Goal: Information Seeking & Learning: Learn about a topic

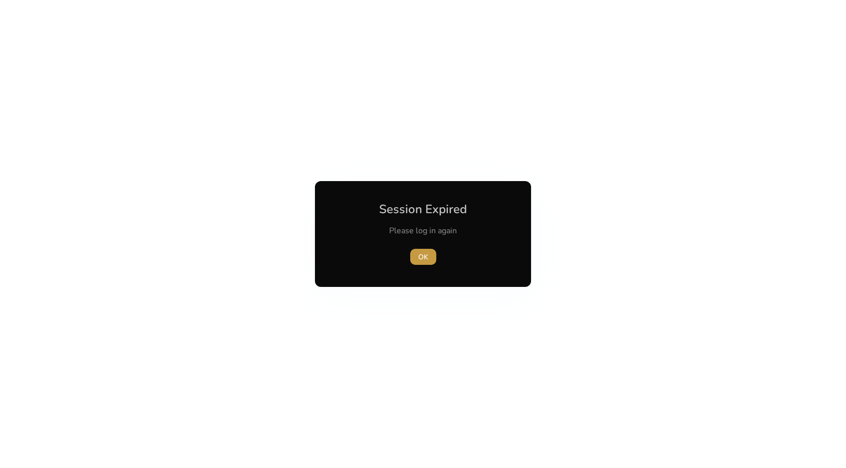
click at [413, 257] on span "button" at bounding box center [423, 257] width 26 height 24
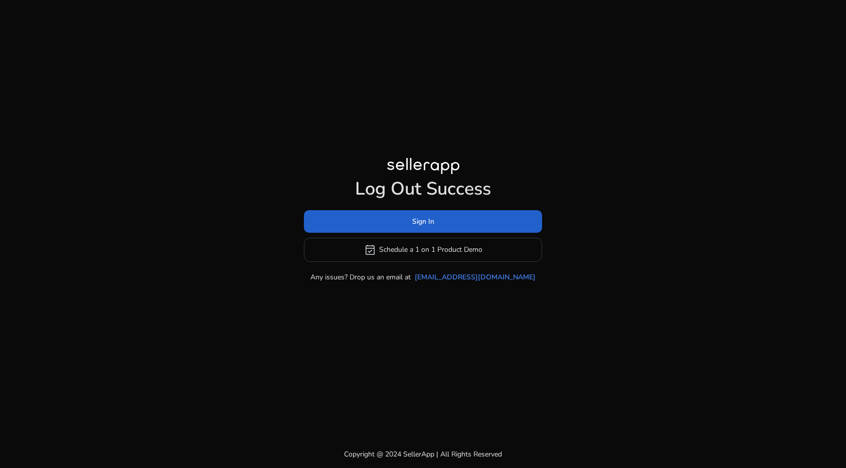
click at [402, 222] on span at bounding box center [423, 221] width 238 height 24
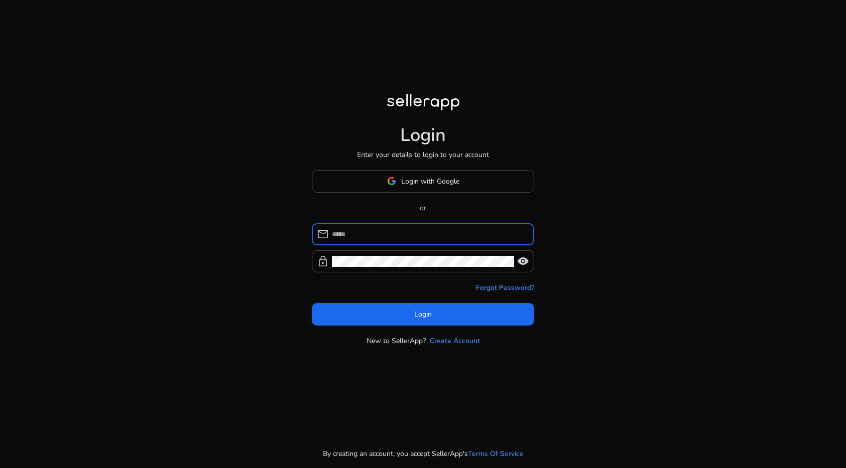
type input "**********"
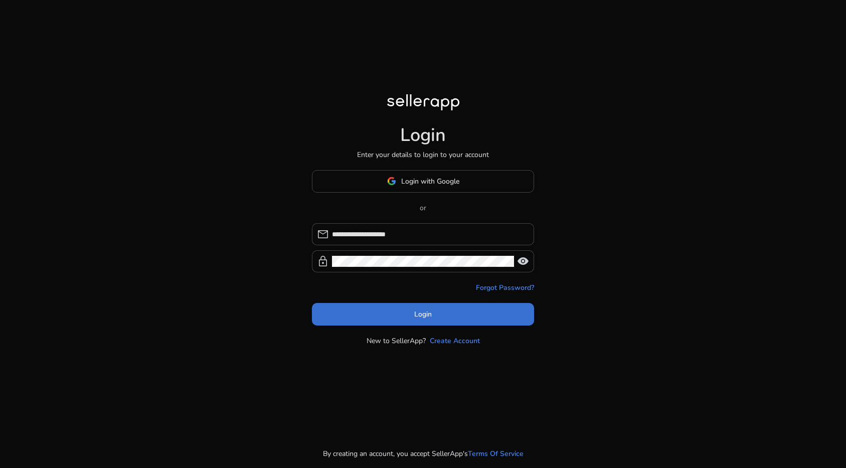
click at [386, 313] on span at bounding box center [423, 314] width 222 height 24
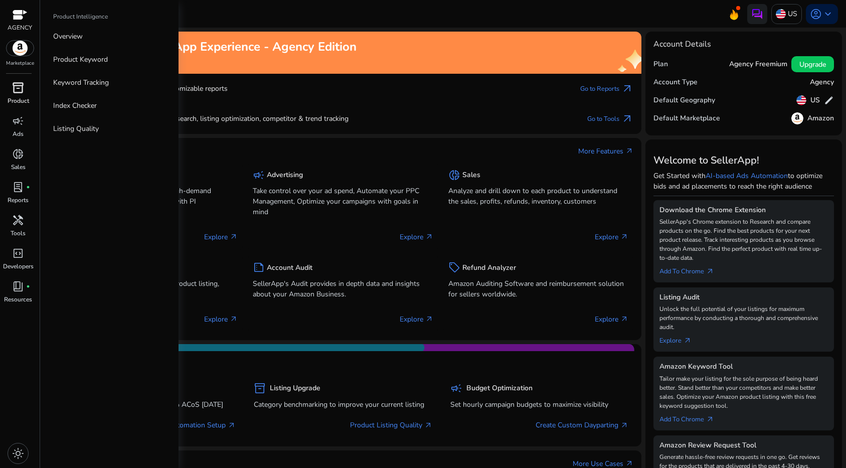
click at [18, 91] on span "inventory_2" at bounding box center [18, 88] width 12 height 12
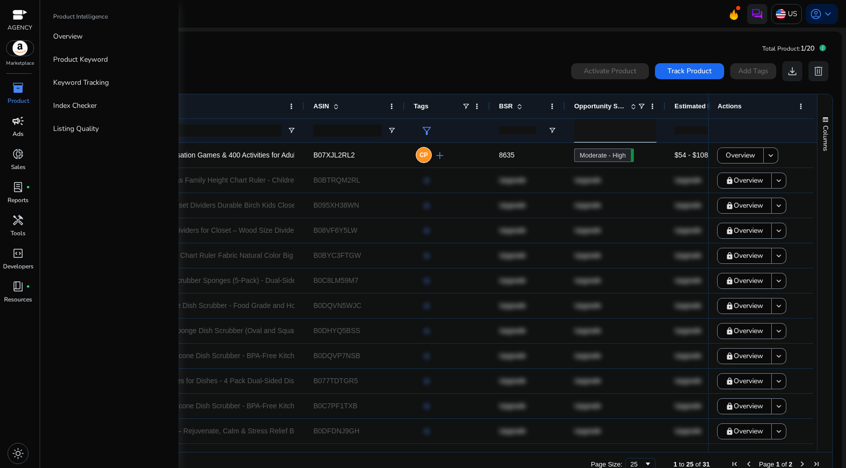
click at [23, 115] on span "campaign" at bounding box center [18, 121] width 12 height 12
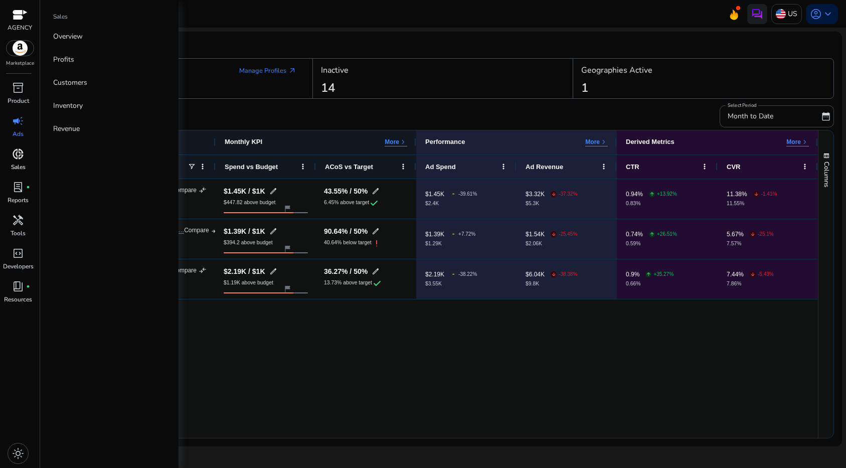
click at [16, 153] on span "donut_small" at bounding box center [18, 154] width 12 height 12
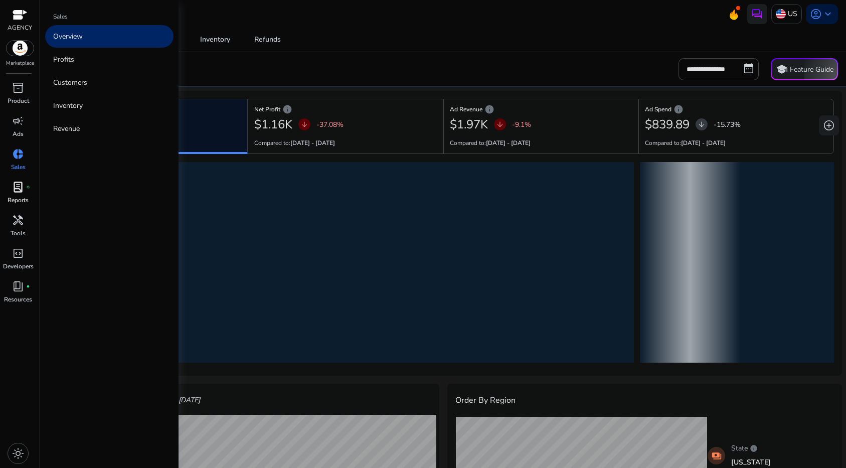
click at [22, 181] on span "lab_profile" at bounding box center [18, 187] width 12 height 12
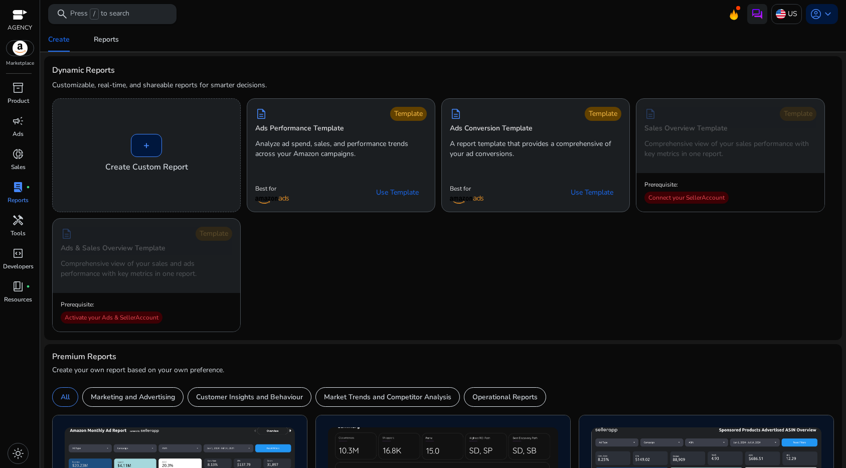
click at [98, 11] on span "/" at bounding box center [94, 14] width 9 height 11
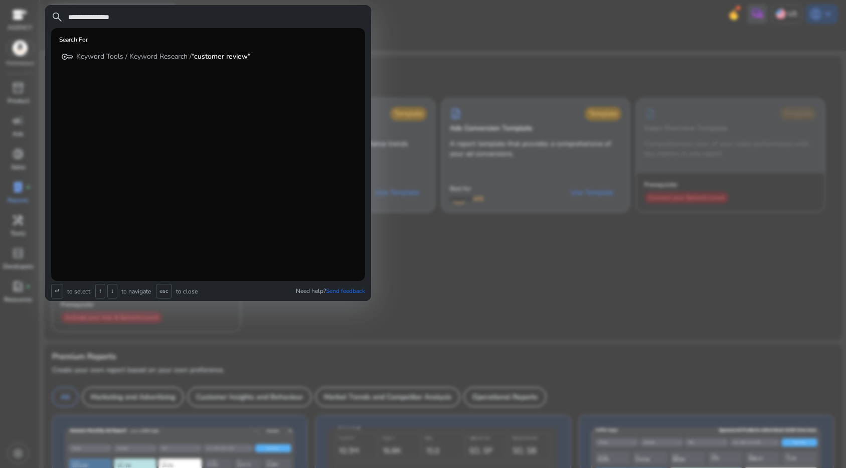
type input "**********"
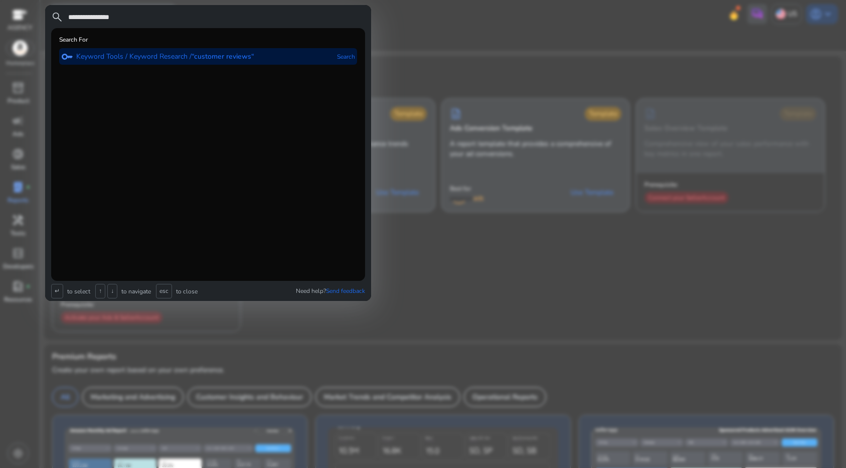
click at [216, 54] on b "“customer reviews“" at bounding box center [222, 57] width 63 height 10
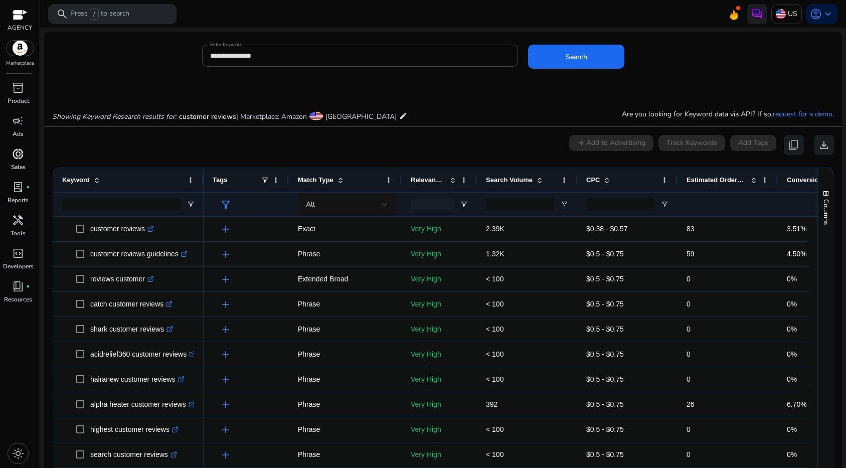
click at [12, 148] on span "donut_small" at bounding box center [18, 154] width 12 height 12
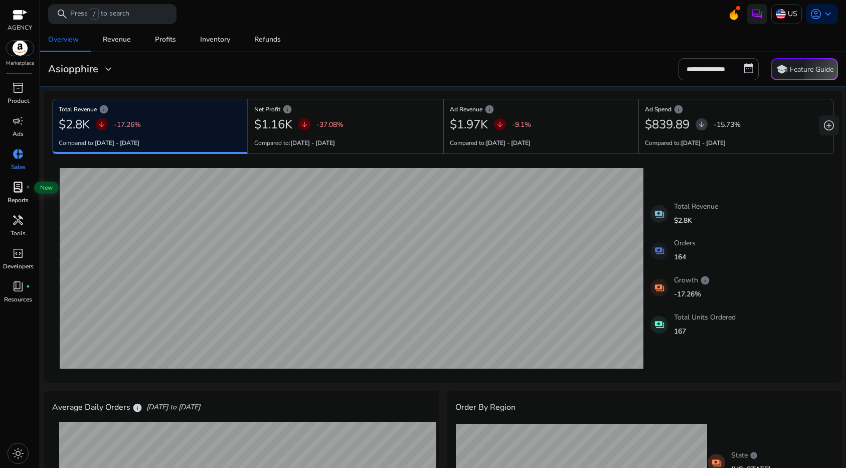
click at [21, 192] on span "lab_profile" at bounding box center [18, 187] width 12 height 12
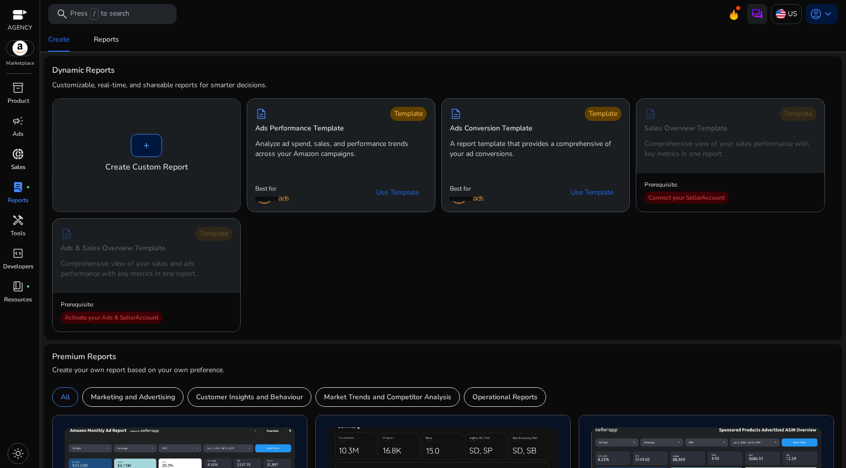
click at [13, 164] on p "Sales" at bounding box center [18, 166] width 15 height 9
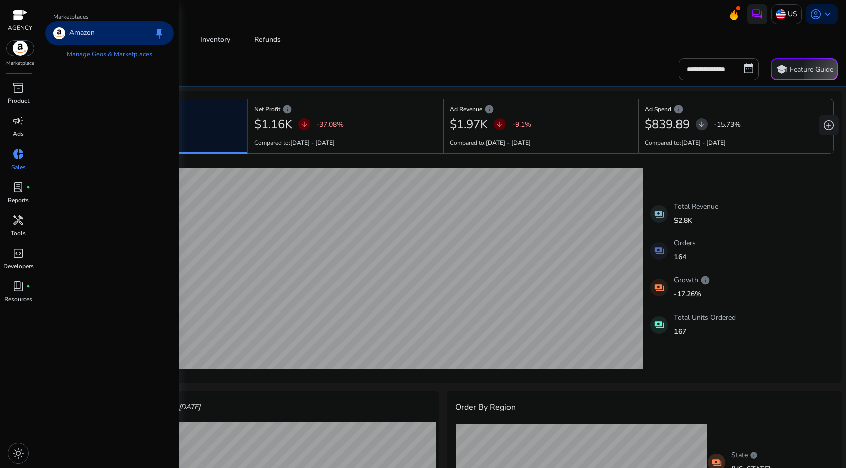
click at [22, 46] on img at bounding box center [20, 48] width 27 height 15
